Goal: Task Accomplishment & Management: Use online tool/utility

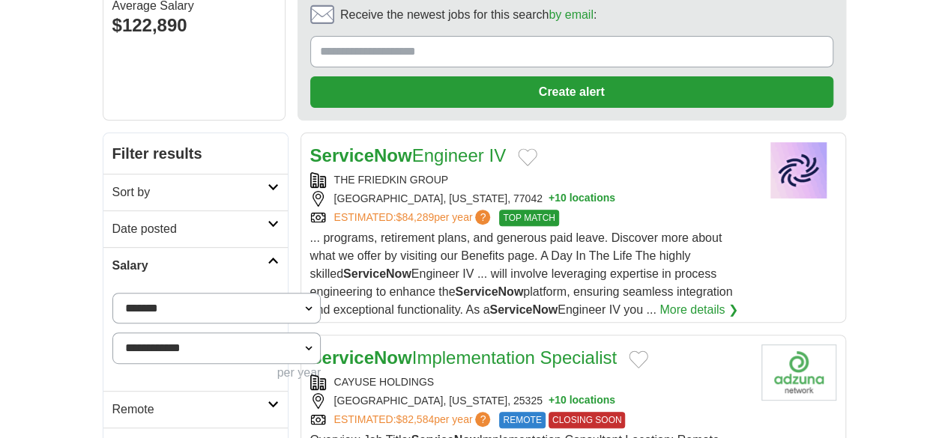
click at [103, 211] on link "Date posted" at bounding box center [195, 229] width 184 height 37
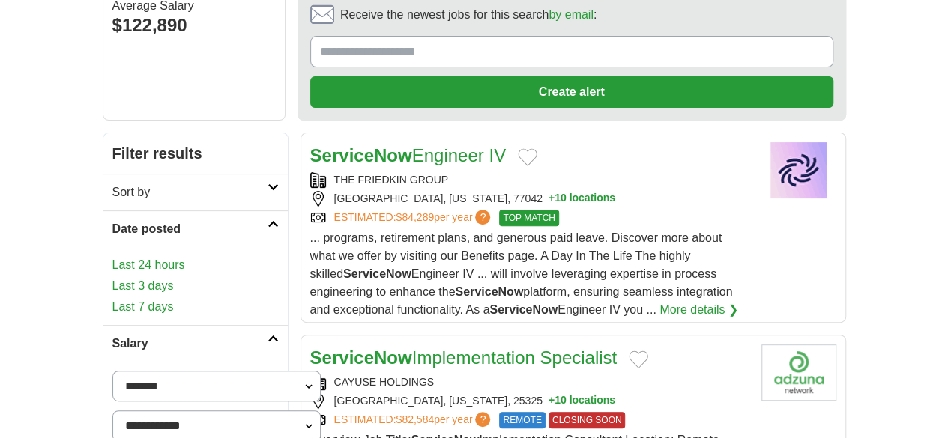
click at [112, 256] on link "Last 24 hours" at bounding box center [195, 265] width 166 height 18
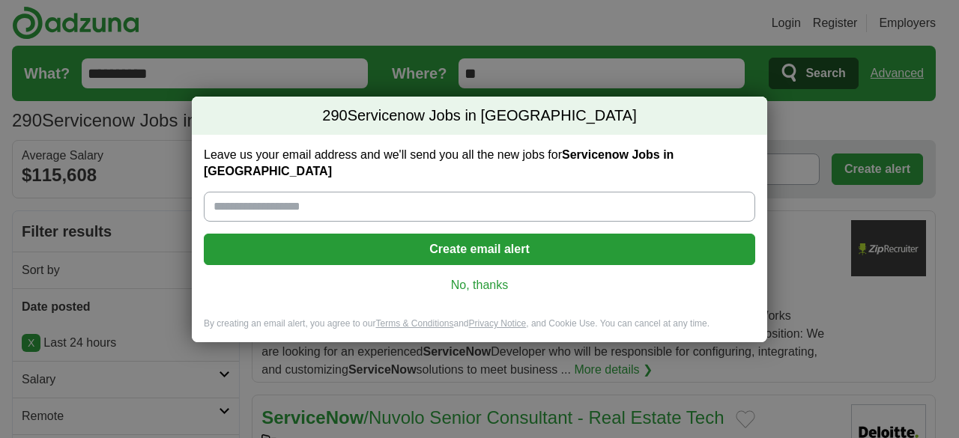
click at [444, 277] on link "No, thanks" at bounding box center [480, 285] width 528 height 16
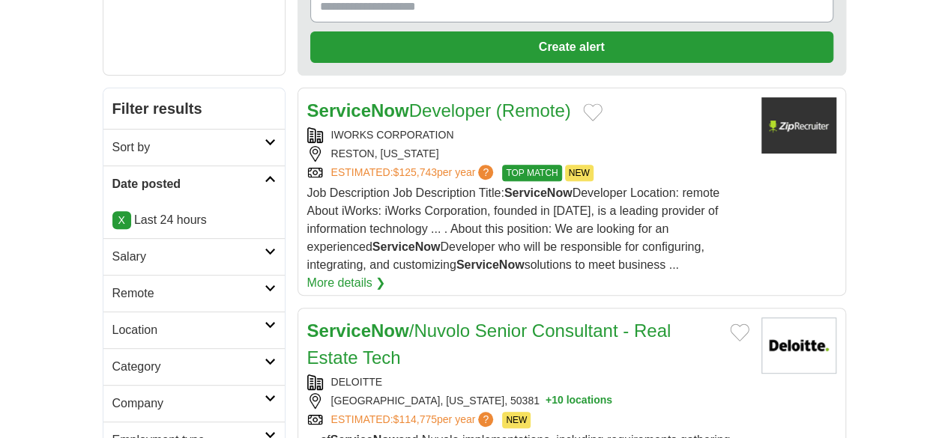
scroll to position [225, 0]
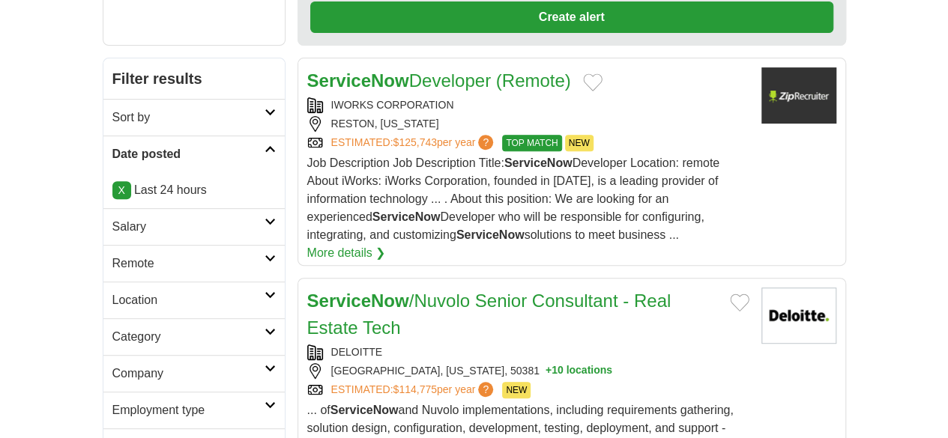
click at [112, 255] on h2 "Remote" at bounding box center [188, 264] width 152 height 18
click at [112, 293] on link "Remote jobs" at bounding box center [145, 299] width 67 height 13
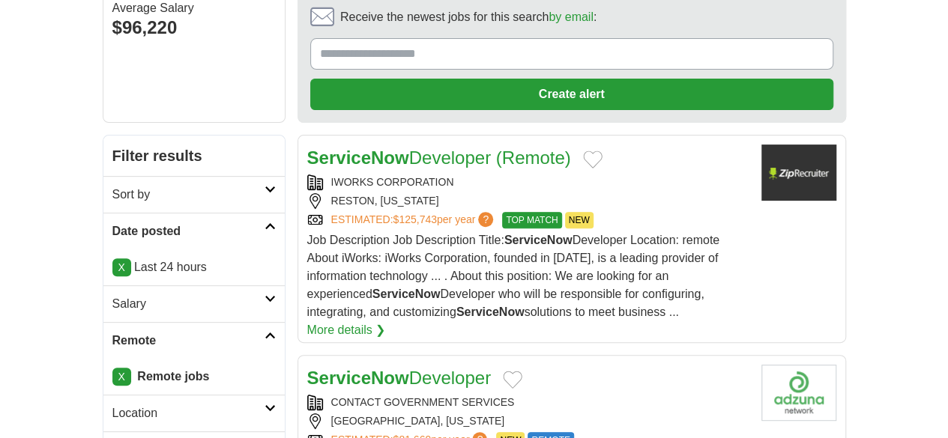
scroll to position [150, 0]
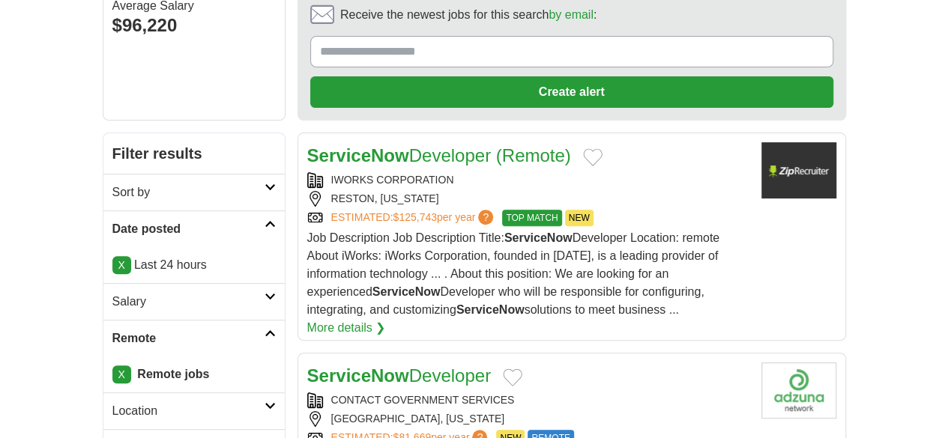
click at [112, 293] on h2 "Salary" at bounding box center [188, 302] width 152 height 18
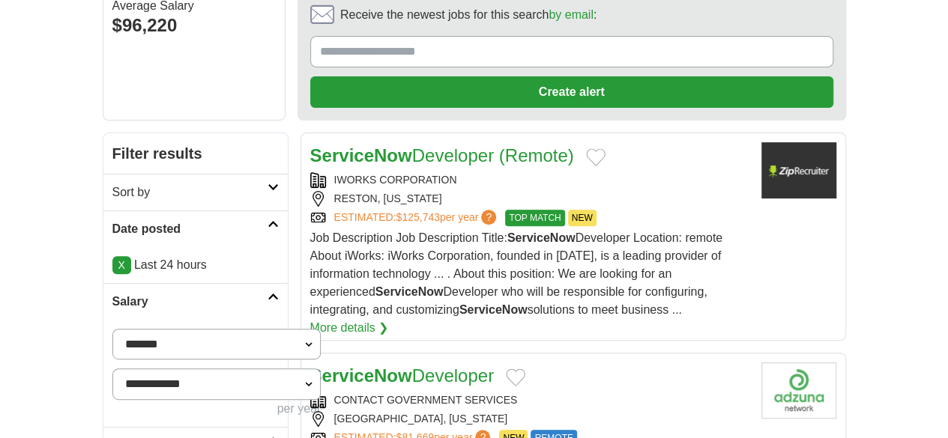
click at [112, 329] on select "**********" at bounding box center [216, 344] width 209 height 31
select select "******"
click at [250, 430] on button "Apply" at bounding box center [285, 445] width 70 height 31
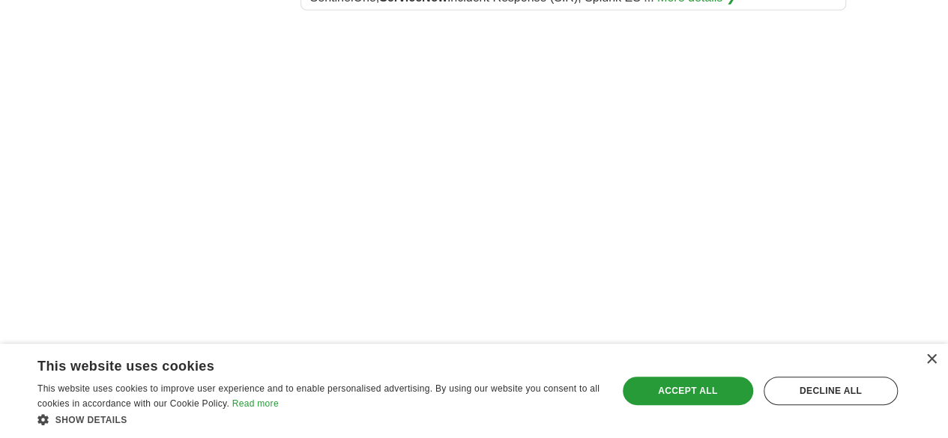
scroll to position [2324, 0]
